Goal: Check status: Check status

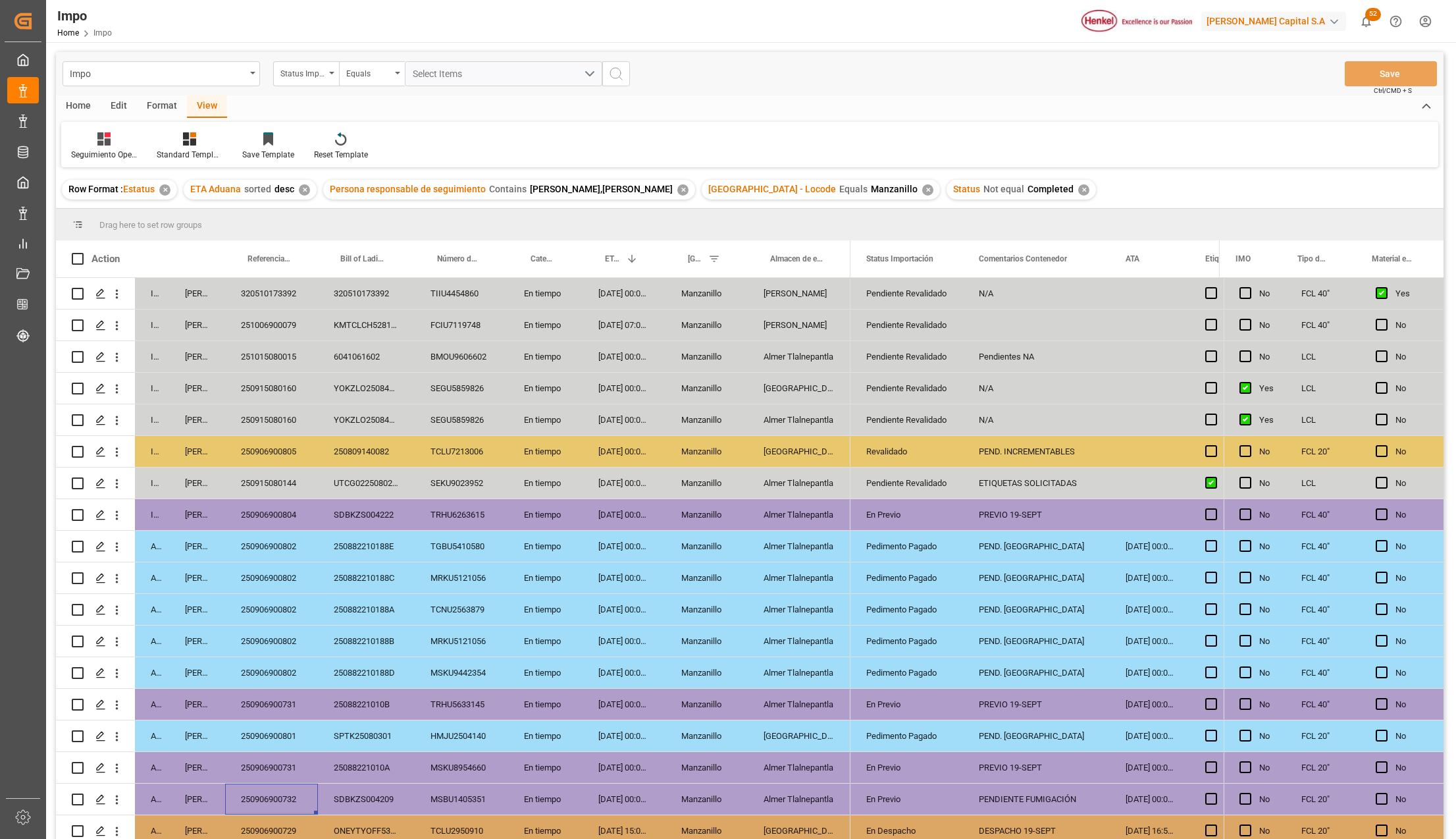
scroll to position [134, 0]
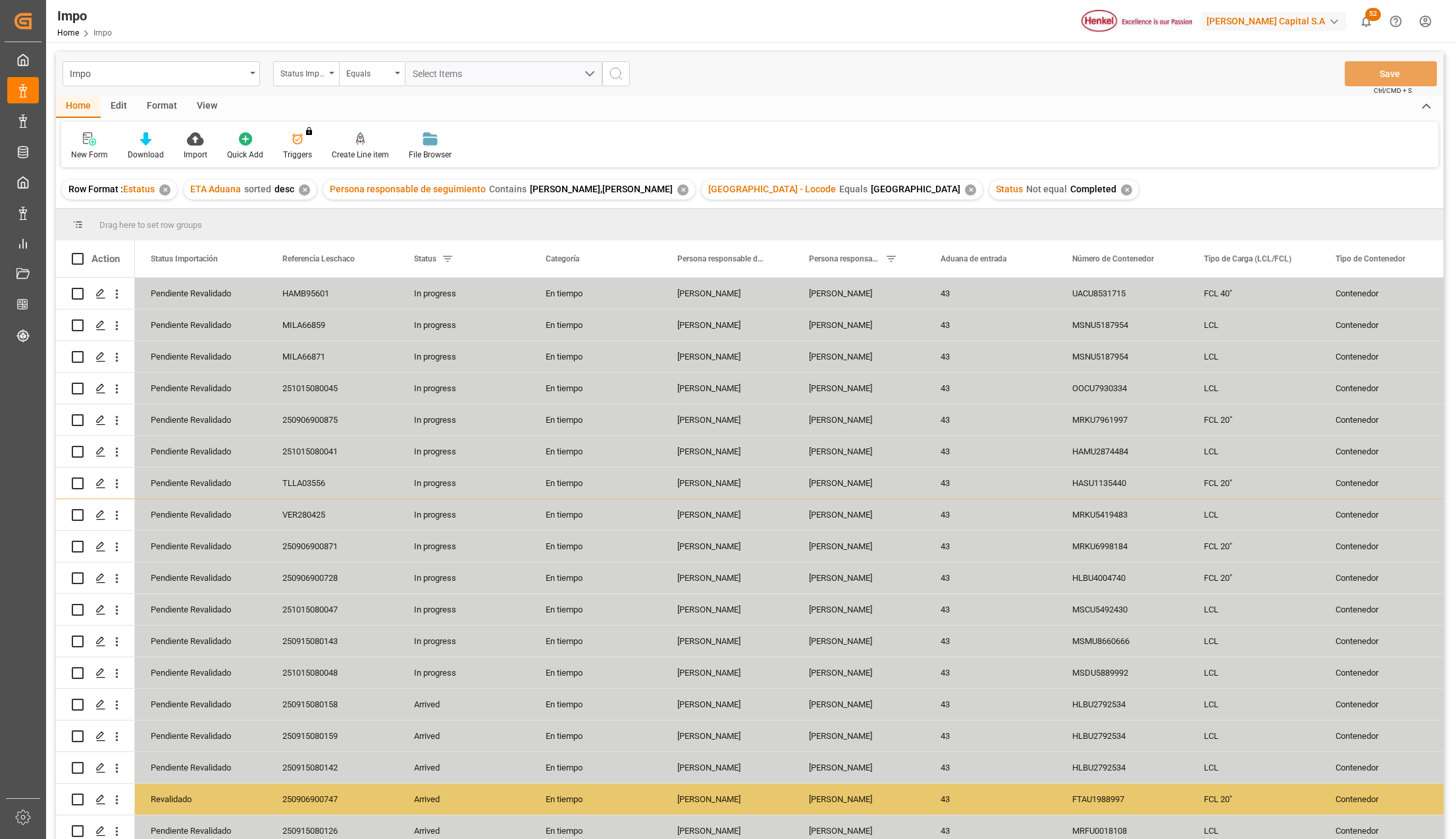
click at [206, 104] on div "View" at bounding box center [207, 107] width 40 height 23
click at [154, 145] on icon at bounding box center [150, 139] width 13 height 13
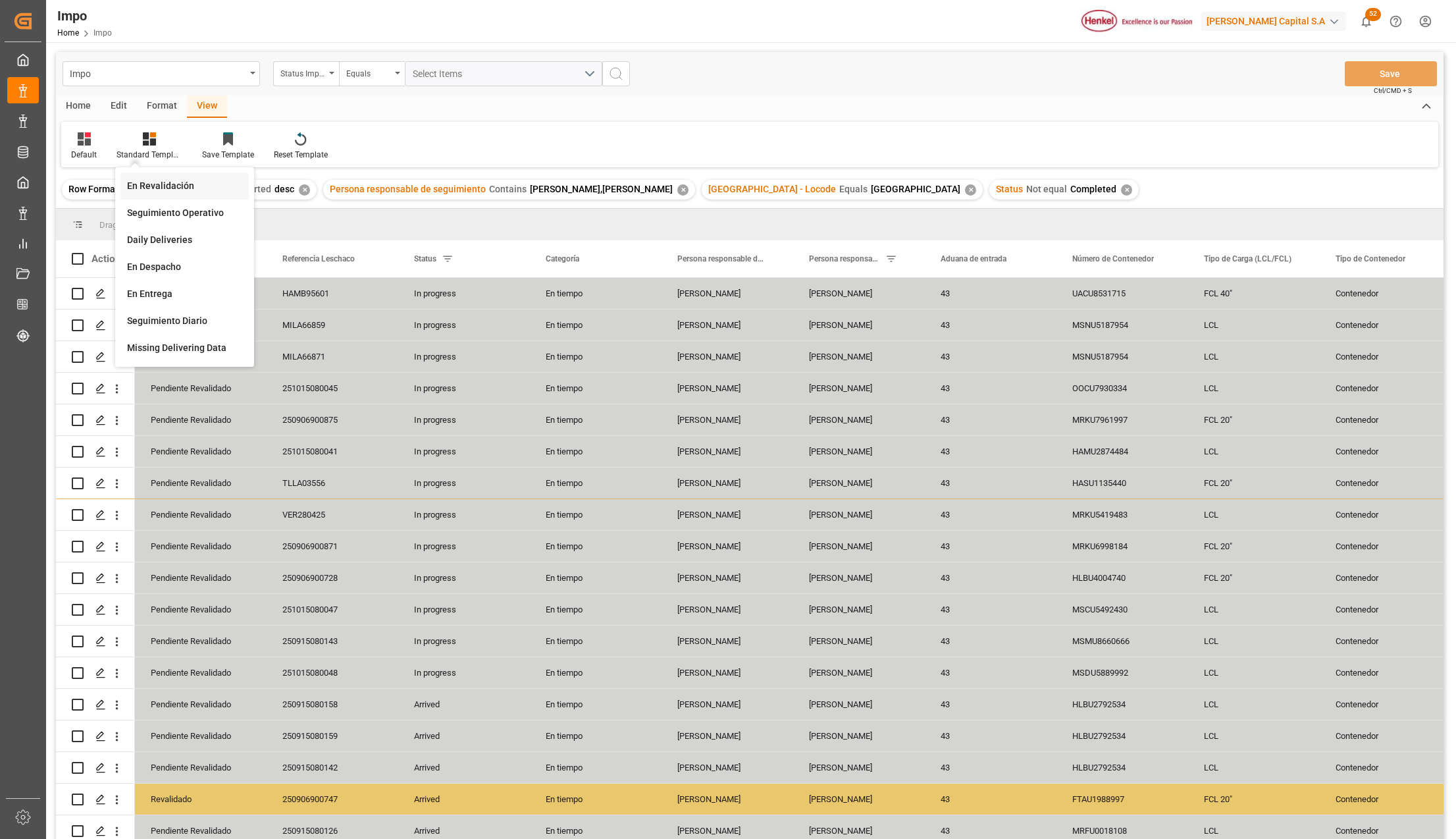
click at [167, 182] on div "En Revalidación" at bounding box center [184, 185] width 115 height 14
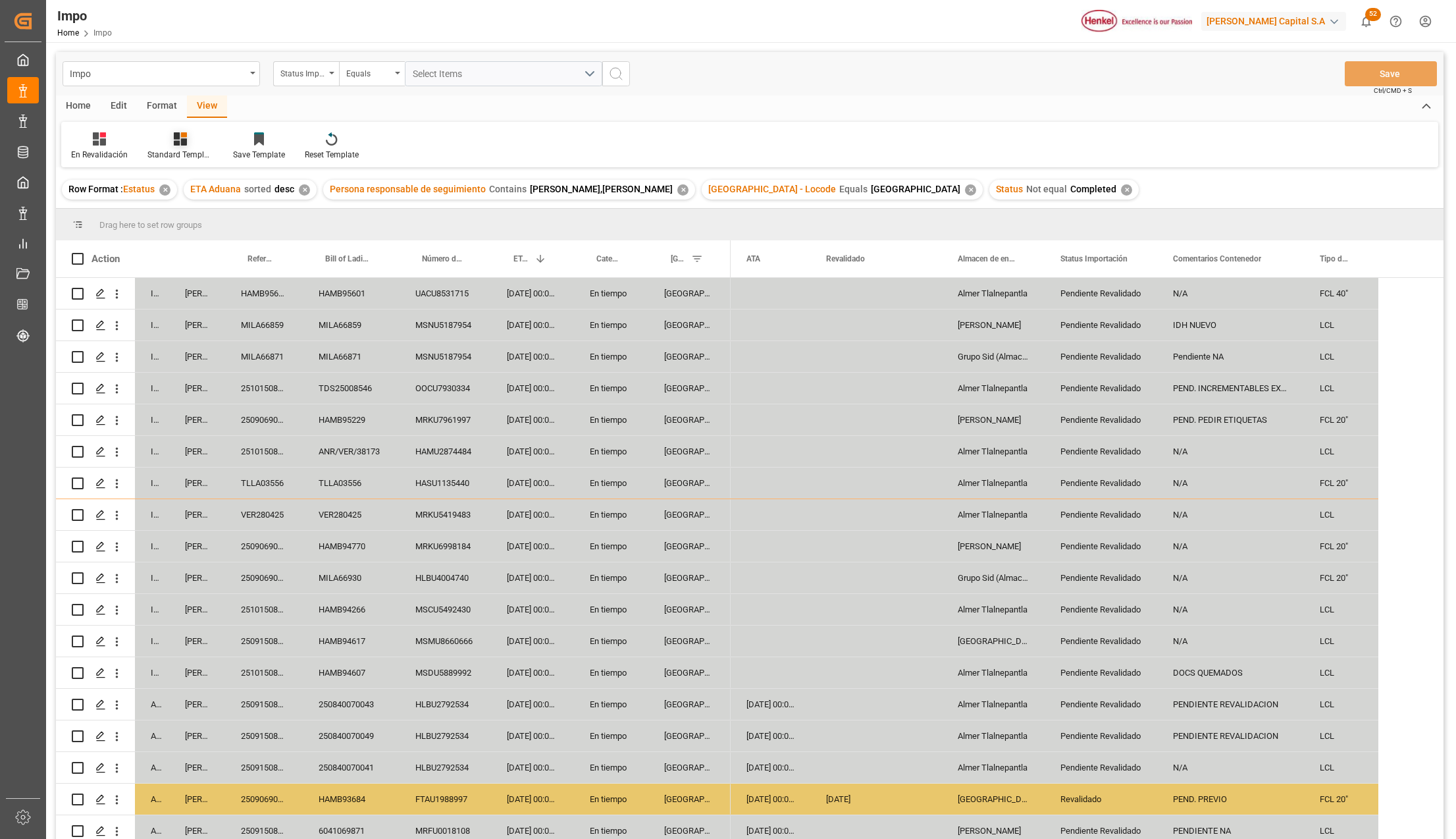
click at [167, 138] on div at bounding box center [180, 138] width 66 height 14
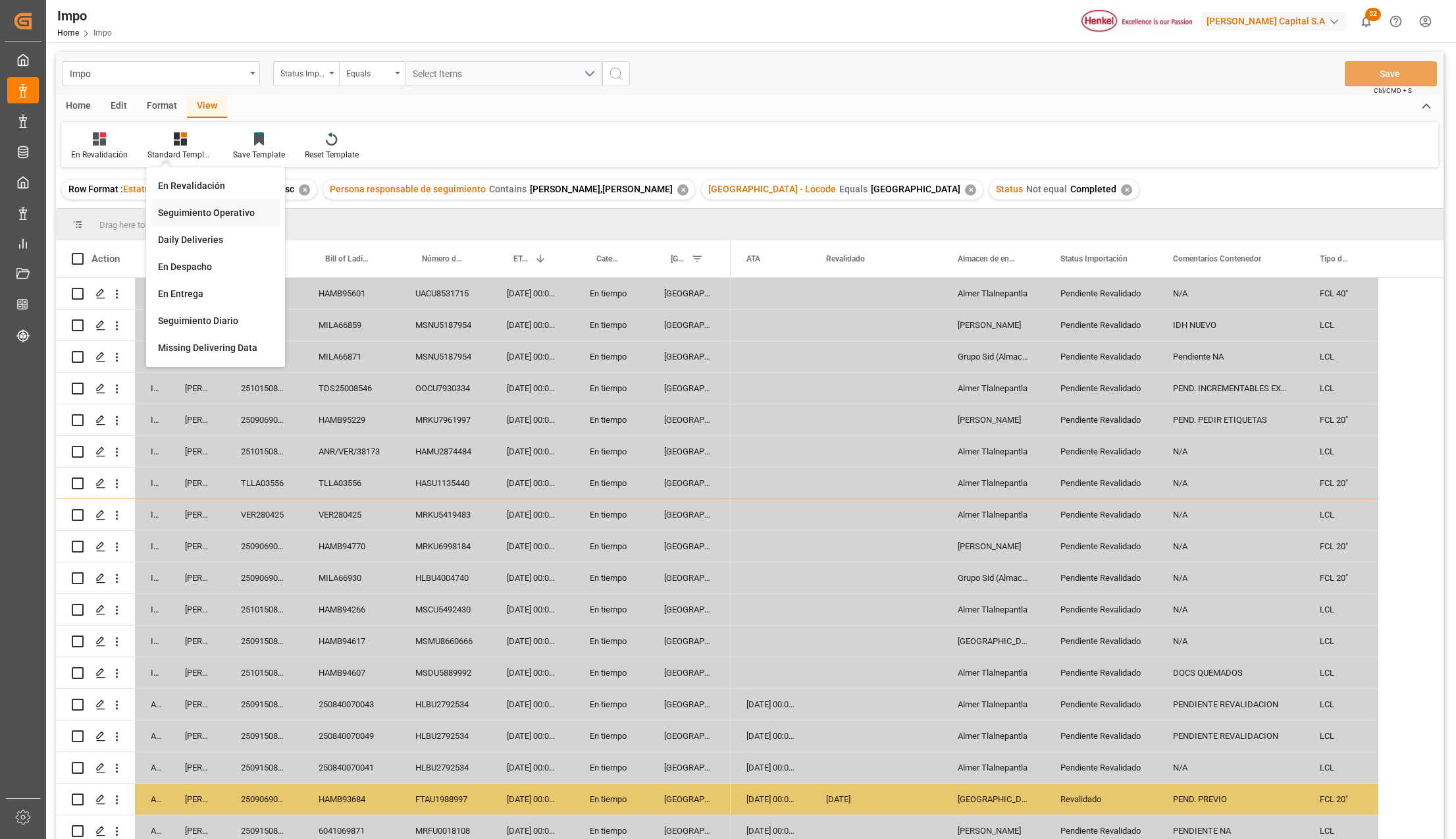
click at [203, 209] on div "Seguimiento Operativo" at bounding box center [215, 213] width 115 height 14
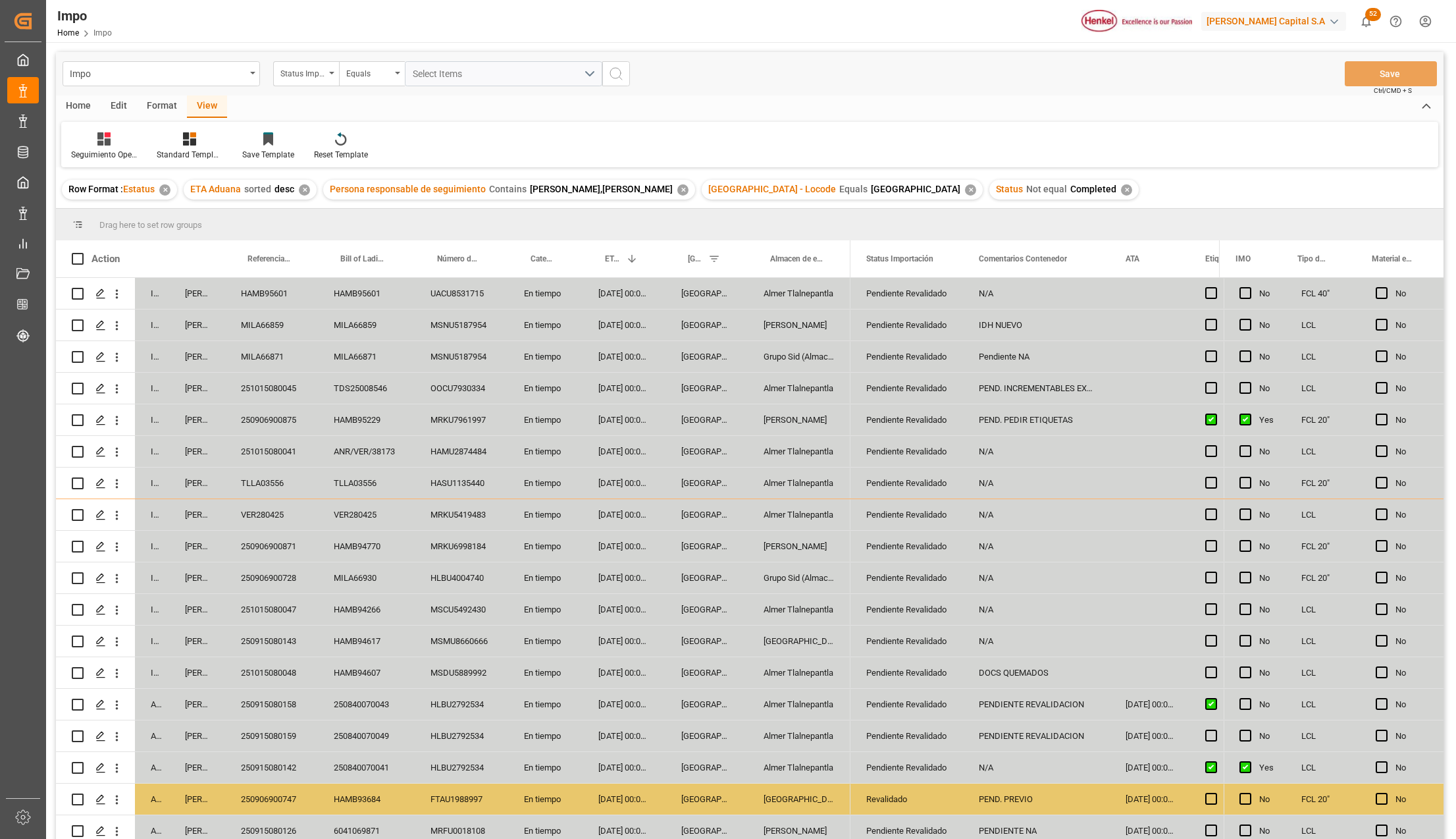
click at [906, 604] on div "Pendiente Revalidado" at bounding box center [906, 610] width 81 height 31
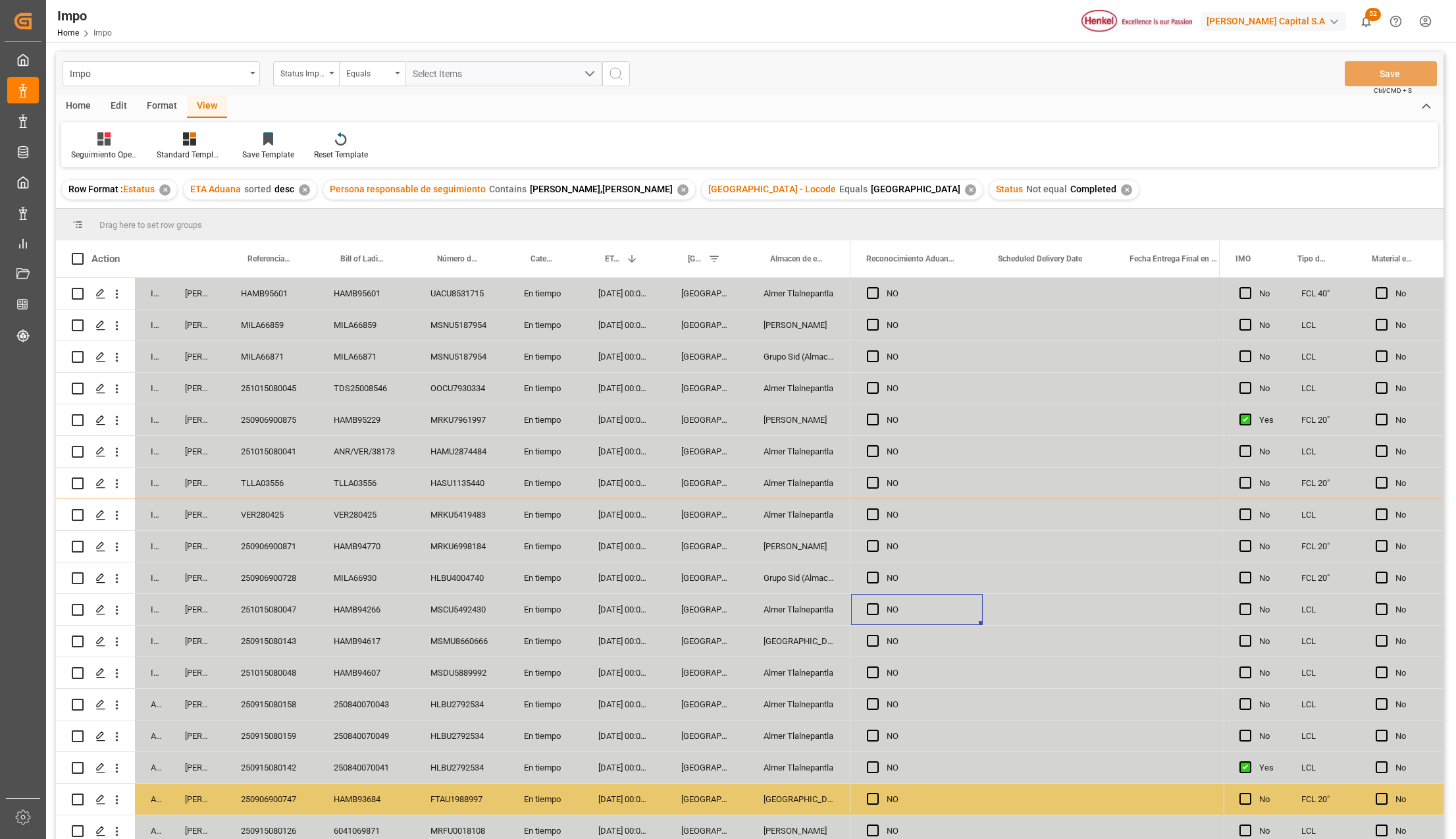
scroll to position [0, 3700]
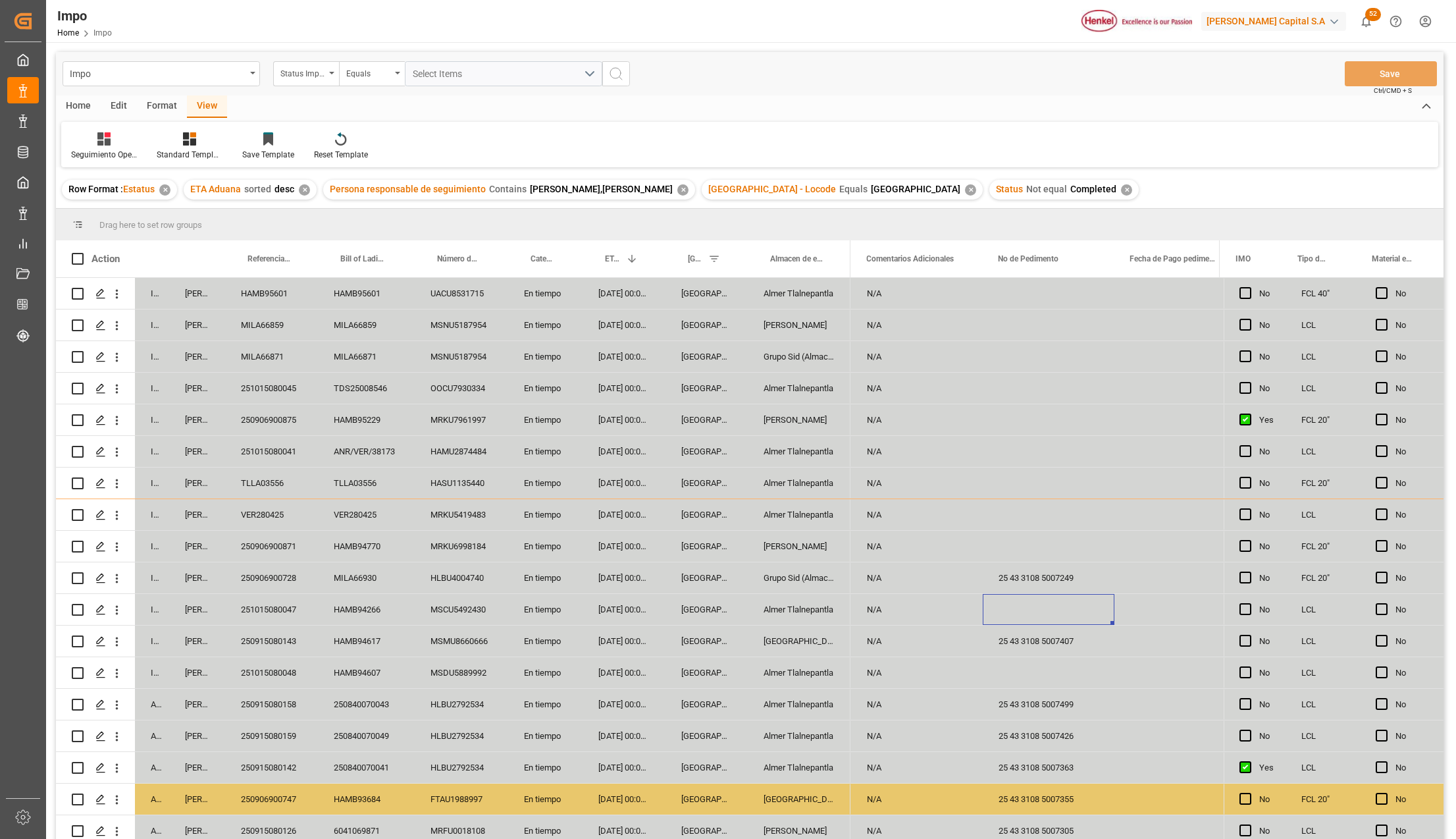
click at [1048, 607] on div "Press SPACE to select this row." at bounding box center [1049, 609] width 132 height 31
click at [1035, 622] on input "Press SPACE to select this row." at bounding box center [1049, 617] width 110 height 25
type input "25 43 3108 5007555"
click at [1067, 691] on div "25 43 3108 5007499" at bounding box center [1049, 704] width 132 height 31
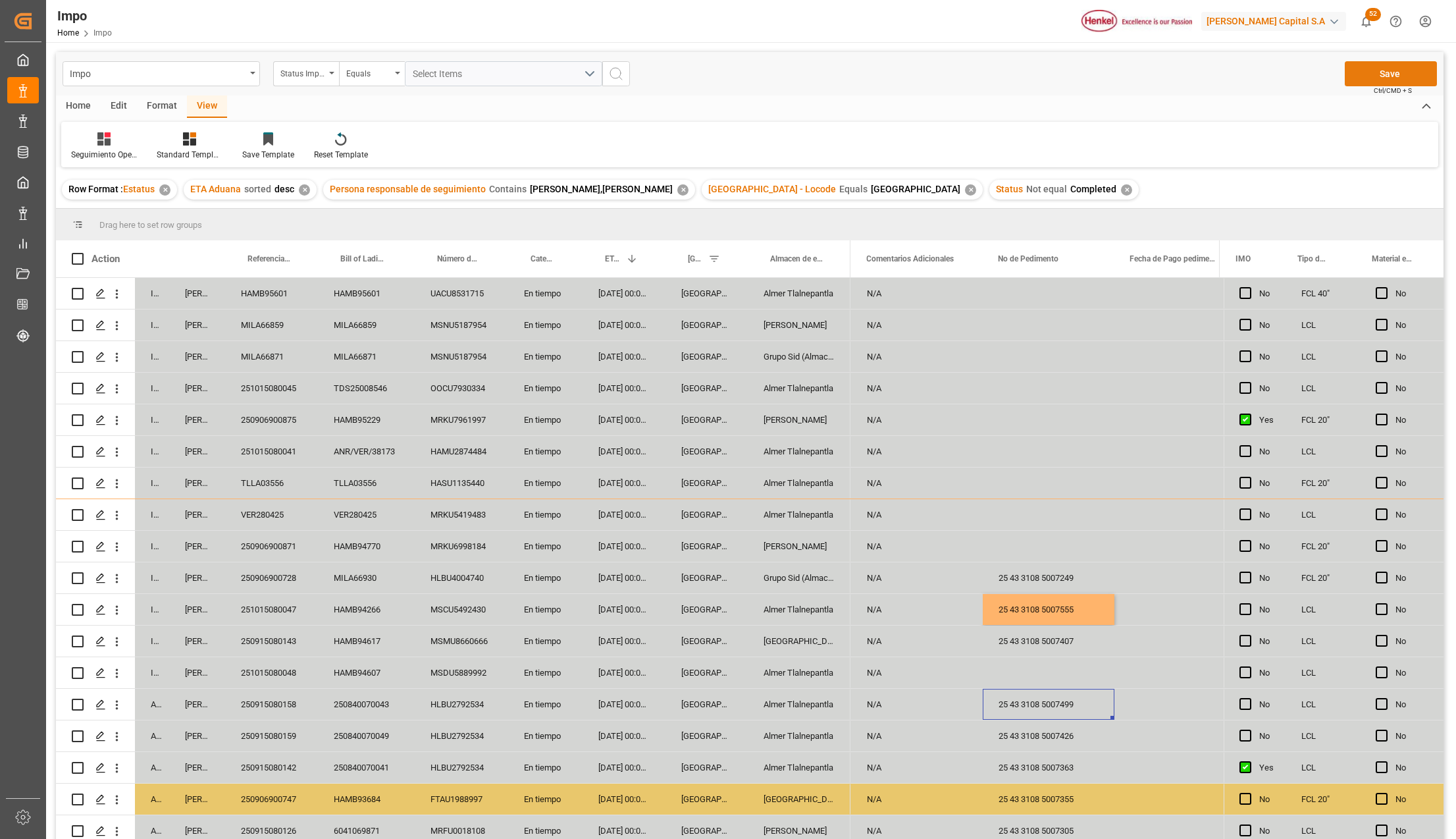
click at [1377, 70] on button "Save" at bounding box center [1390, 74] width 92 height 25
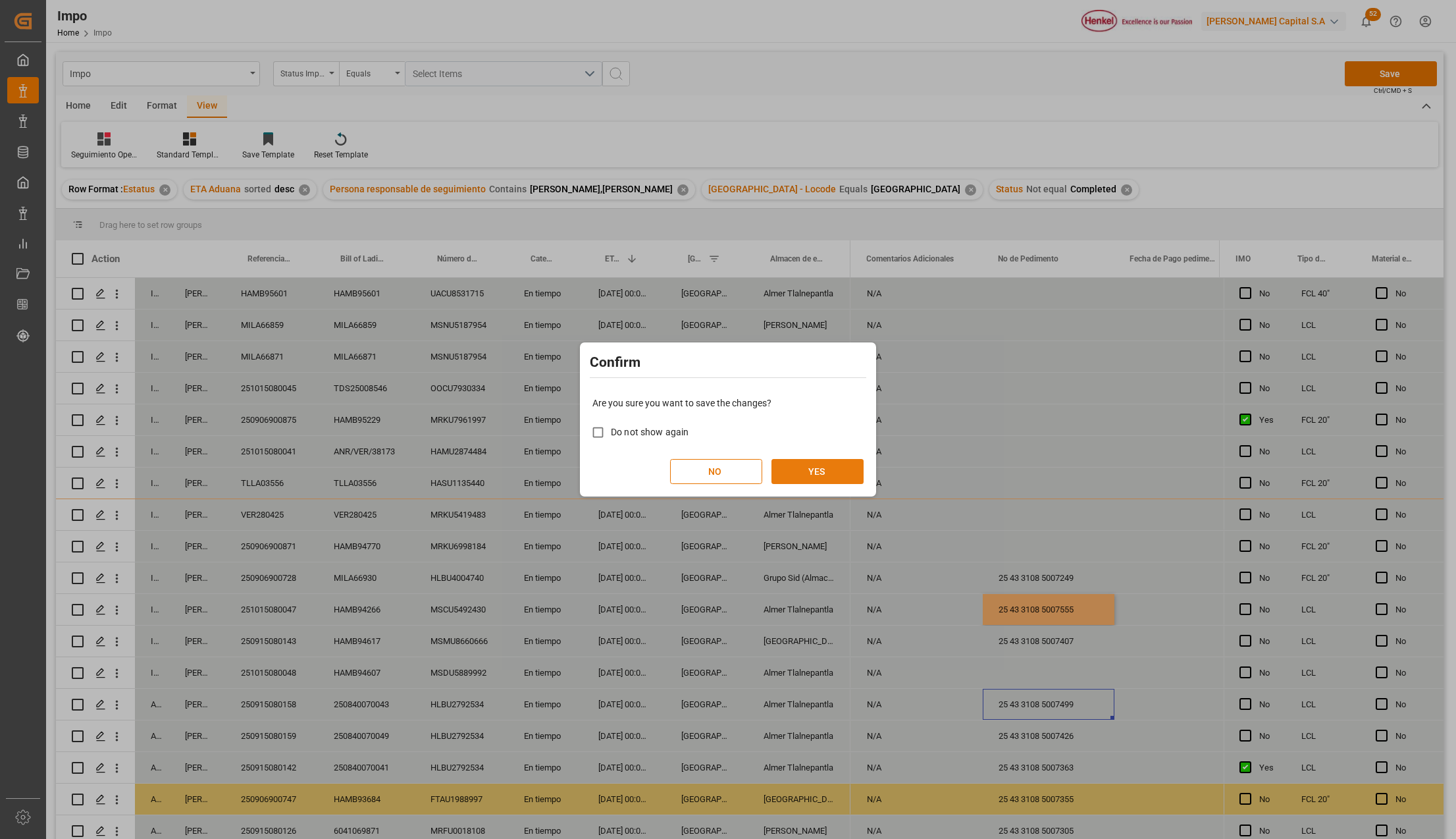
click at [787, 471] on button "YES" at bounding box center [817, 471] width 92 height 25
